Goal: Information Seeking & Learning: Learn about a topic

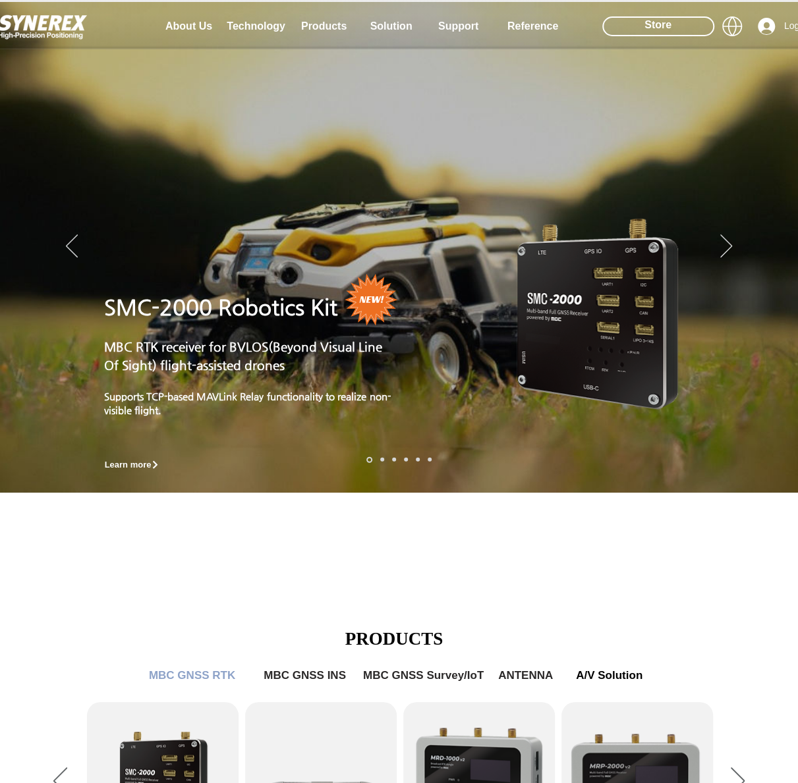
click at [257, 550] on div "LimX Dinamics" at bounding box center [399, 391] width 798 height 783
click at [770, 399] on div "LimX Dinamics" at bounding box center [399, 391] width 798 height 783
click at [178, 22] on div "LimX Dinamics" at bounding box center [399, 391] width 798 height 783
click at [399, 57] on icon "Back to site" at bounding box center [402, 57] width 13 height 16
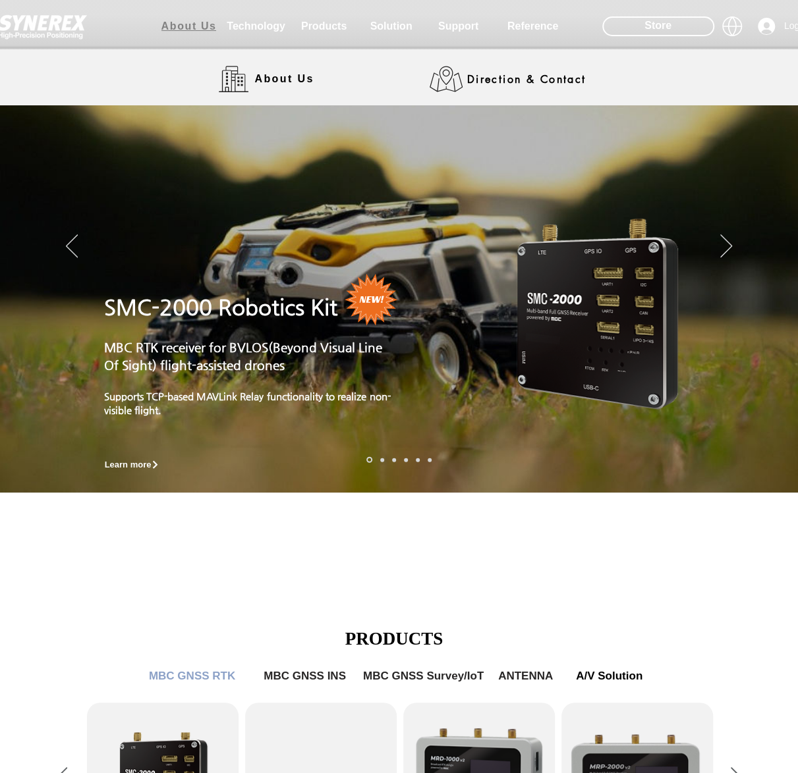
click at [193, 24] on span "About Us" at bounding box center [188, 26] width 55 height 12
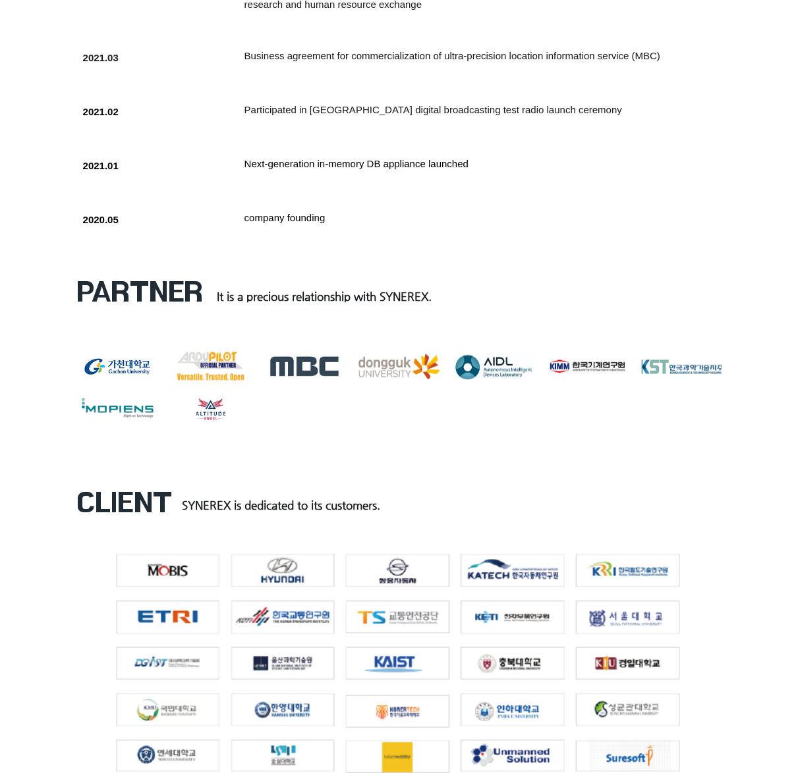
scroll to position [1449, 0]
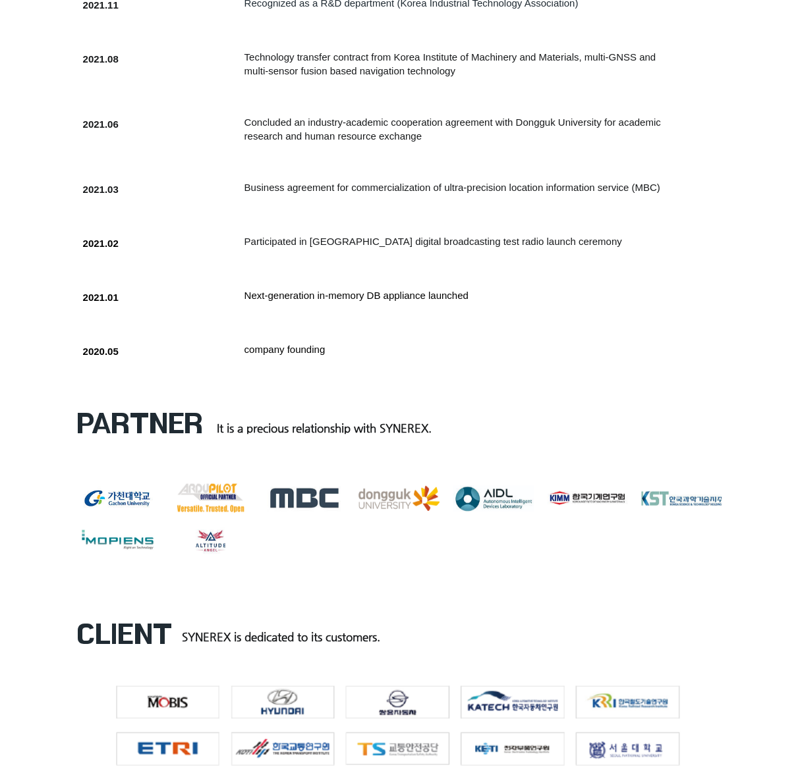
drag, startPoint x: 357, startPoint y: 393, endPoint x: 466, endPoint y: 409, distance: 110.5
click at [466, 384] on div at bounding box center [372, 359] width 606 height 50
click at [473, 356] on h5 "company founding" at bounding box center [454, 350] width 420 height 14
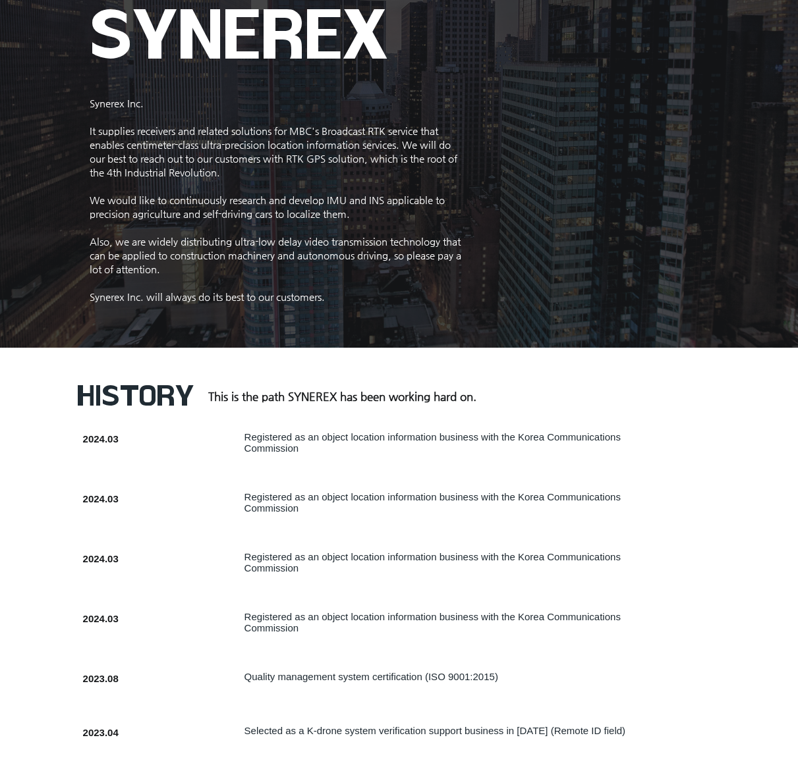
scroll to position [0, 0]
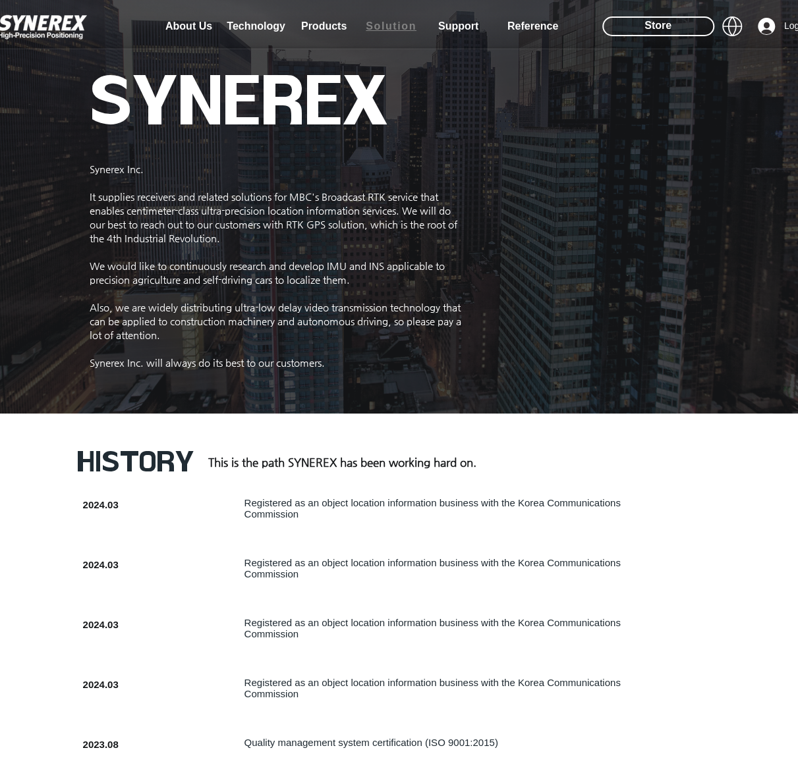
click at [403, 26] on span "Solution" at bounding box center [391, 26] width 51 height 12
